Goal: Information Seeking & Learning: Learn about a topic

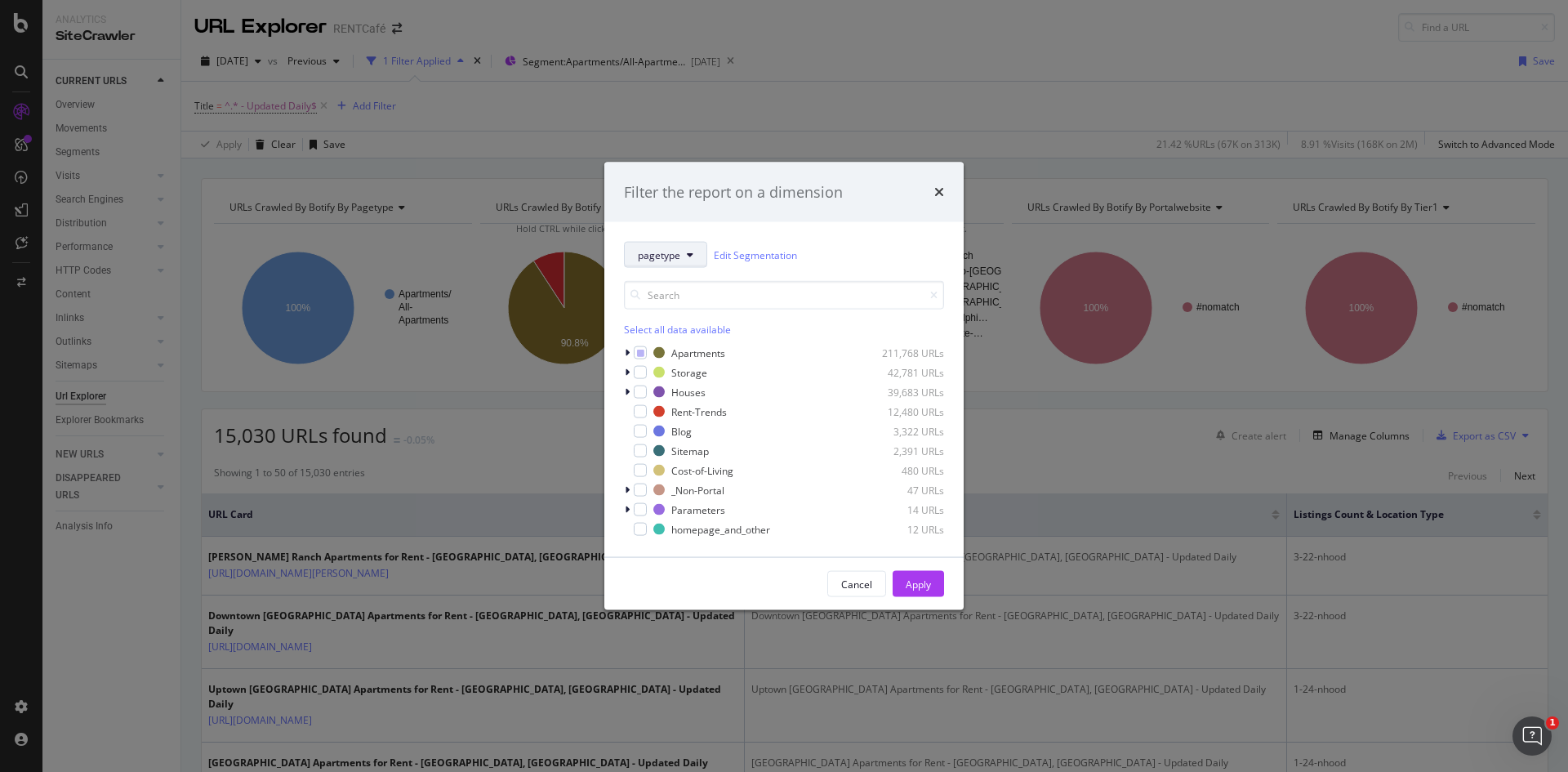
click at [685, 248] on button "pagetype" at bounding box center [665, 255] width 83 height 26
click at [690, 348] on span "geolocation" at bounding box center [690, 344] width 106 height 15
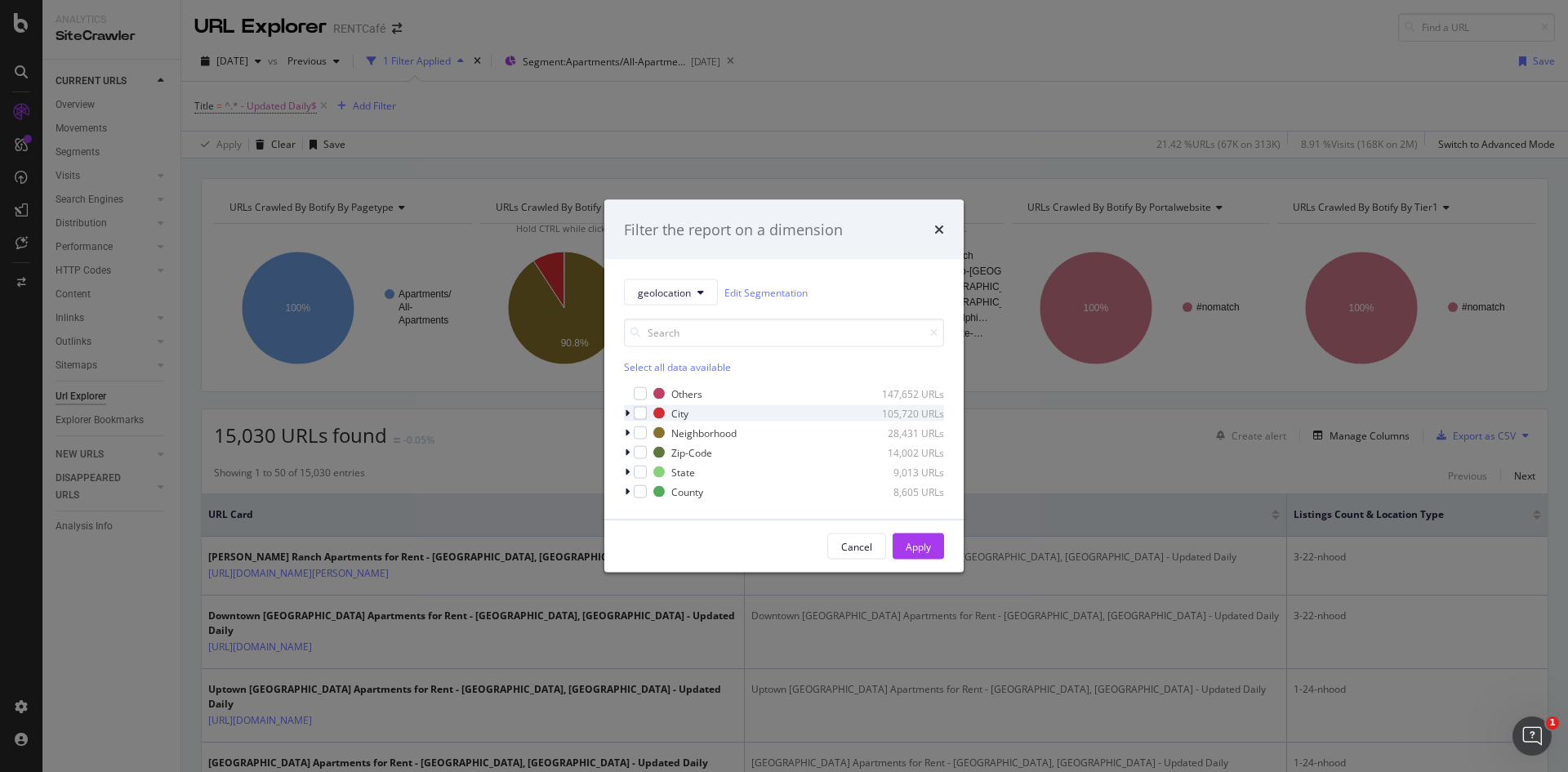
click at [630, 413] on div "modal" at bounding box center [629, 413] width 10 height 17
